Goal: Find specific page/section: Find specific page/section

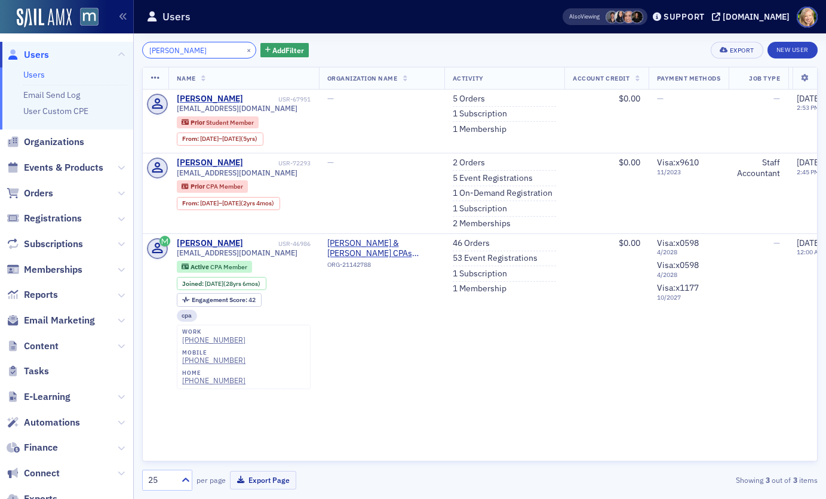
click at [177, 48] on input "[PERSON_NAME]" at bounding box center [199, 50] width 114 height 17
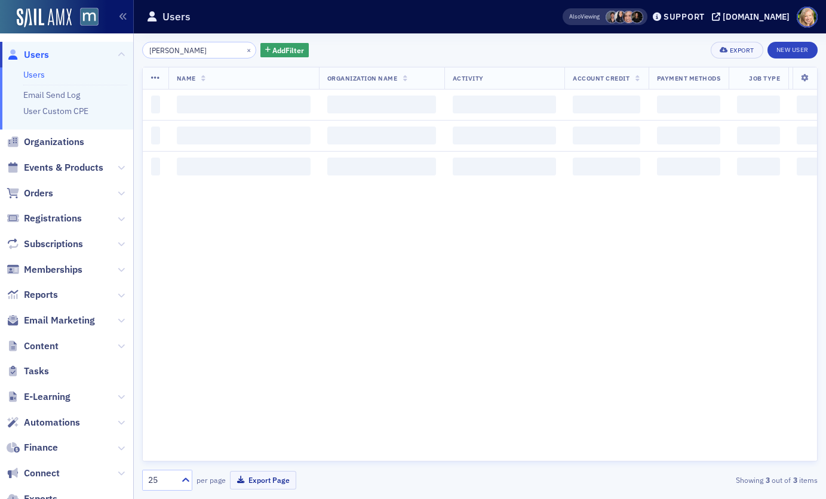
click at [349, 53] on div "[PERSON_NAME] × Add Filter Export New User" at bounding box center [479, 50] width 675 height 17
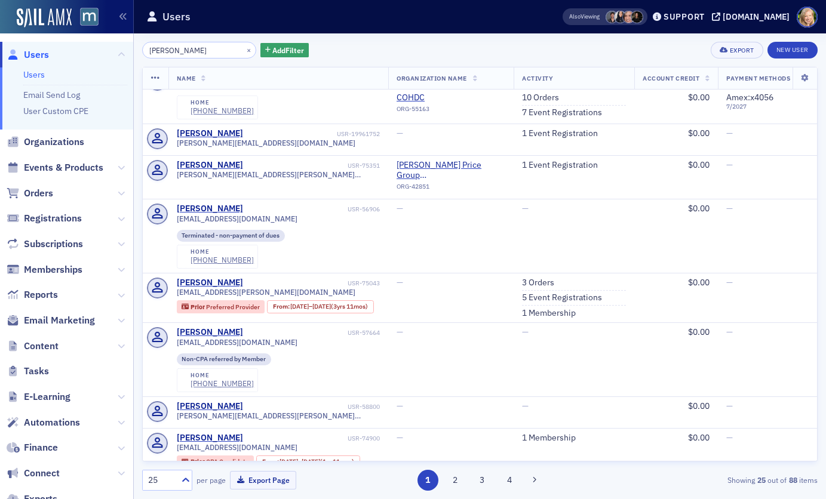
scroll to position [1368, 0]
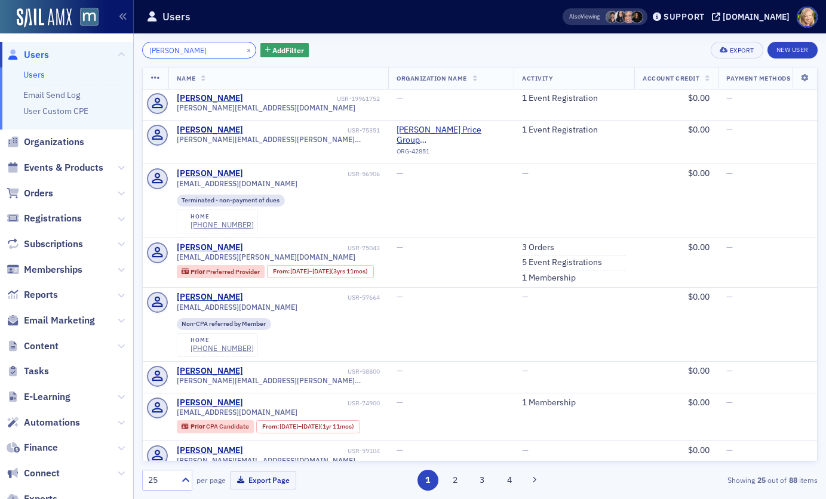
click at [150, 45] on input "[PERSON_NAME]" at bounding box center [199, 50] width 114 height 17
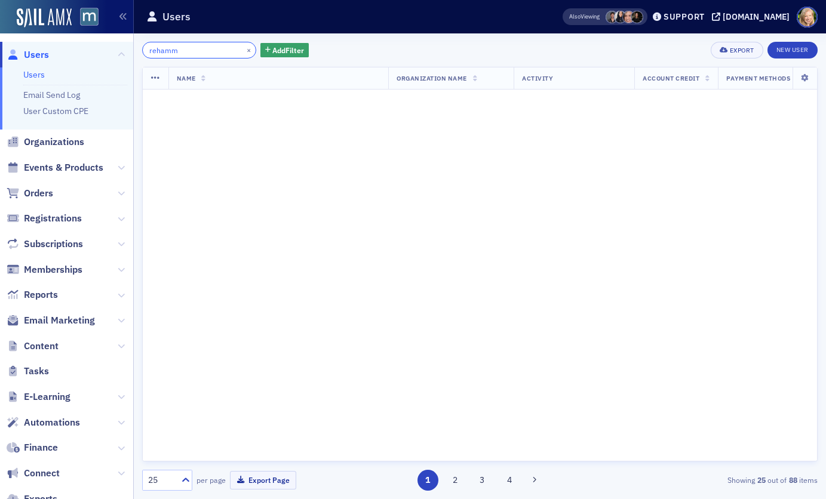
scroll to position [2129, 0]
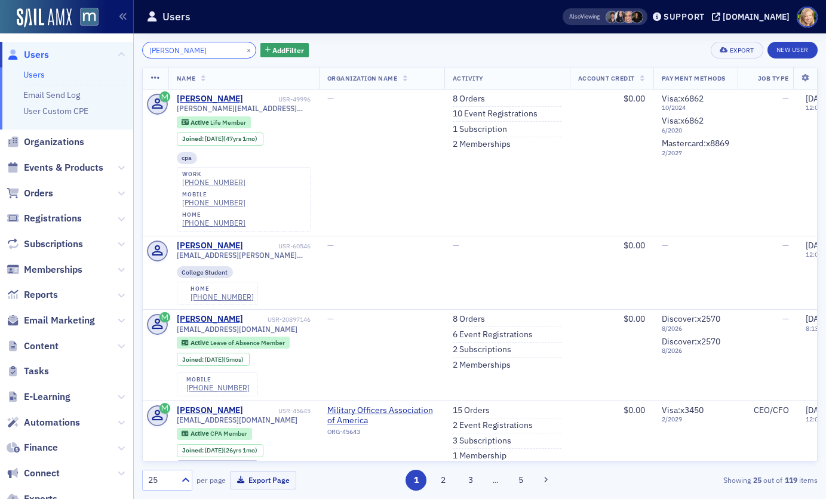
type input "[PERSON_NAME]"
